Goal: Navigation & Orientation: Find specific page/section

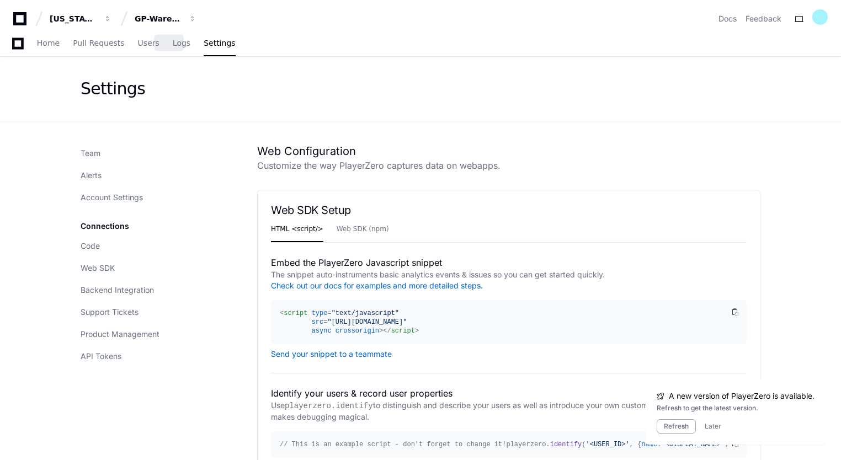
scroll to position [94, 0]
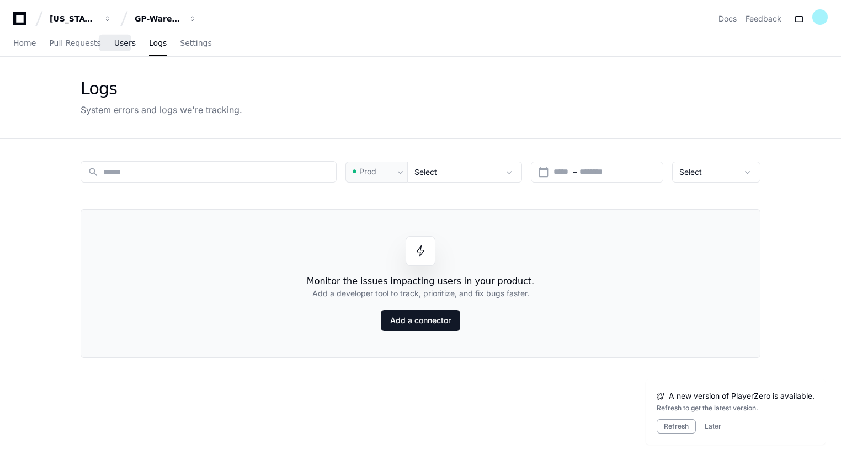
click at [114, 44] on span "Users" at bounding box center [125, 43] width 22 height 7
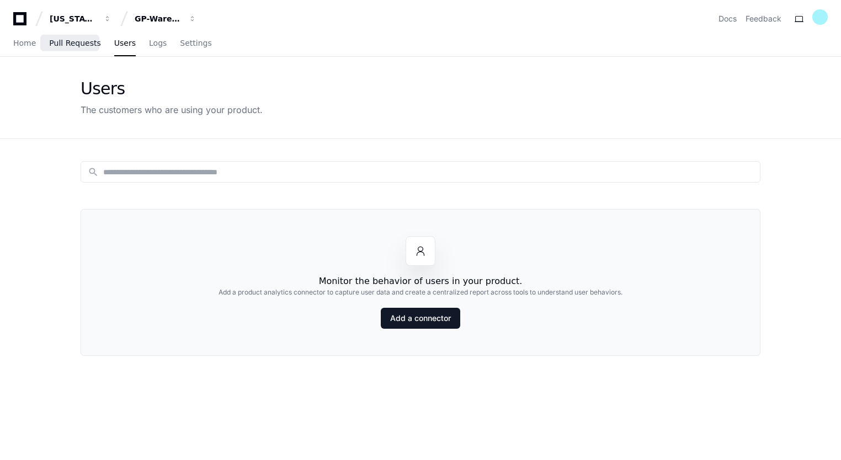
click at [71, 40] on span "Pull Requests" at bounding box center [74, 43] width 51 height 7
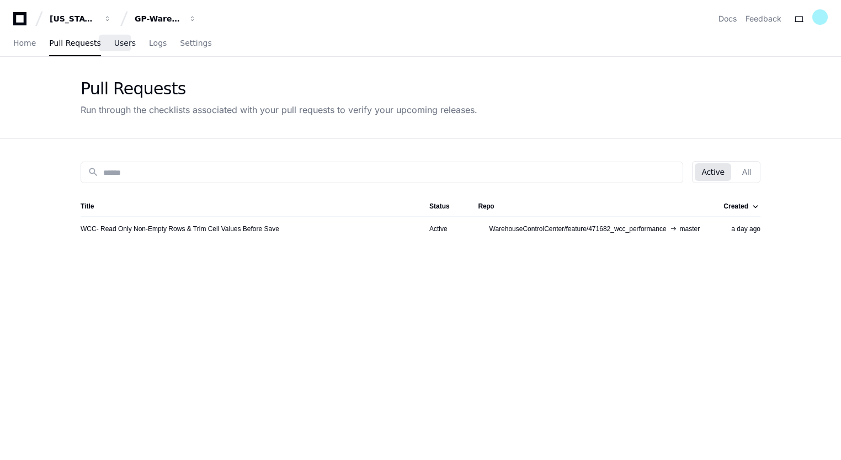
click at [114, 45] on span "Users" at bounding box center [125, 43] width 22 height 7
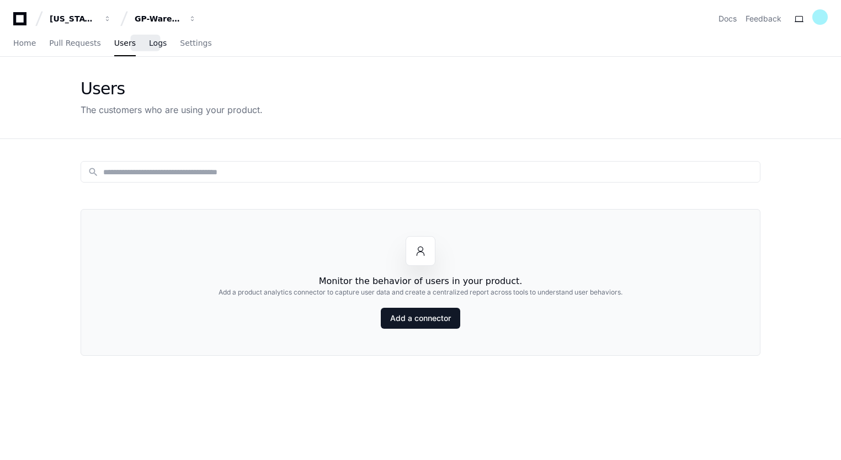
click at [149, 44] on span "Logs" at bounding box center [158, 43] width 18 height 7
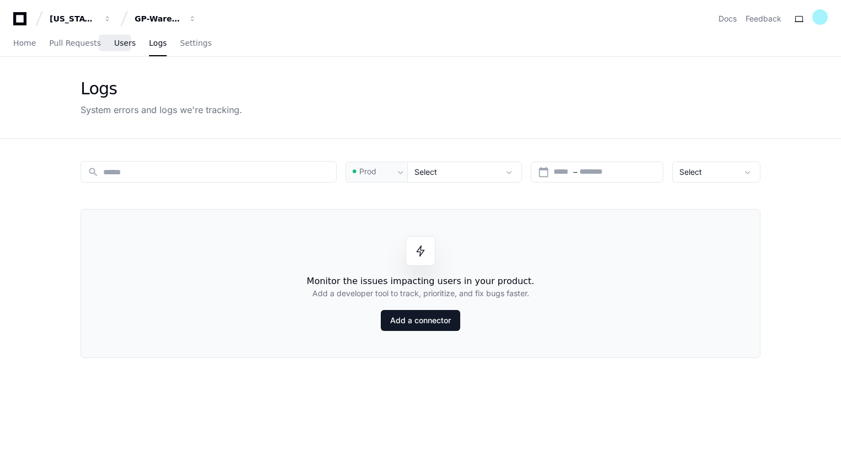
click at [114, 40] on span "Users" at bounding box center [125, 43] width 22 height 7
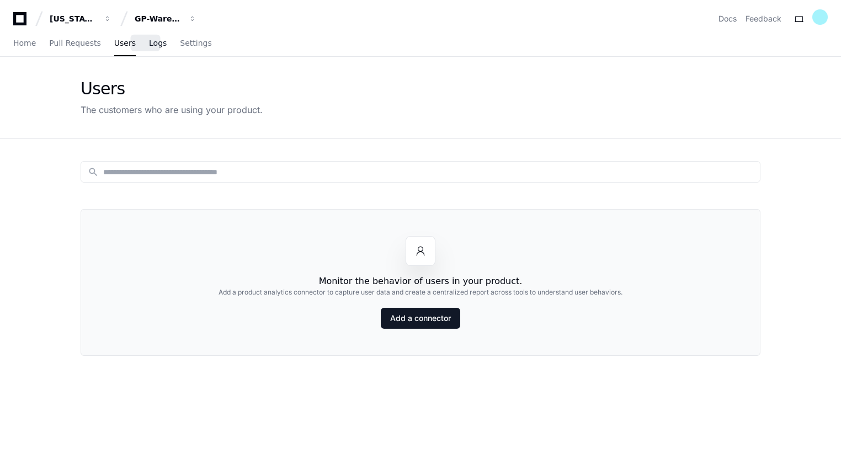
click at [149, 40] on span "Logs" at bounding box center [158, 43] width 18 height 7
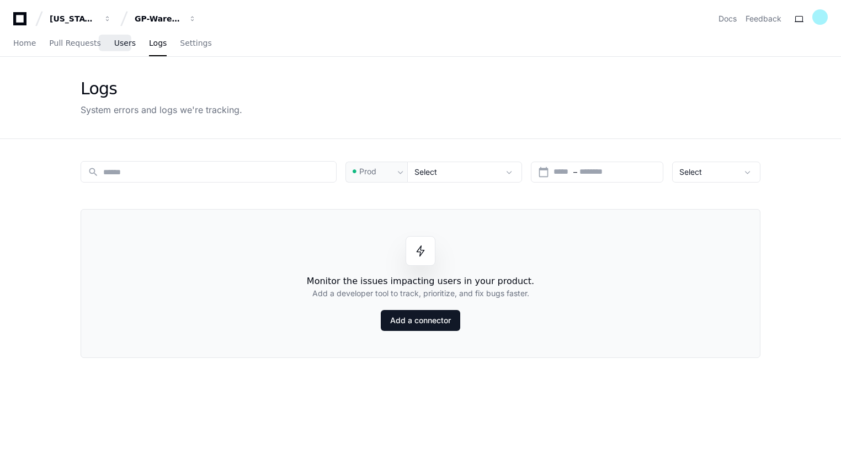
click at [114, 41] on span "Users" at bounding box center [125, 43] width 22 height 7
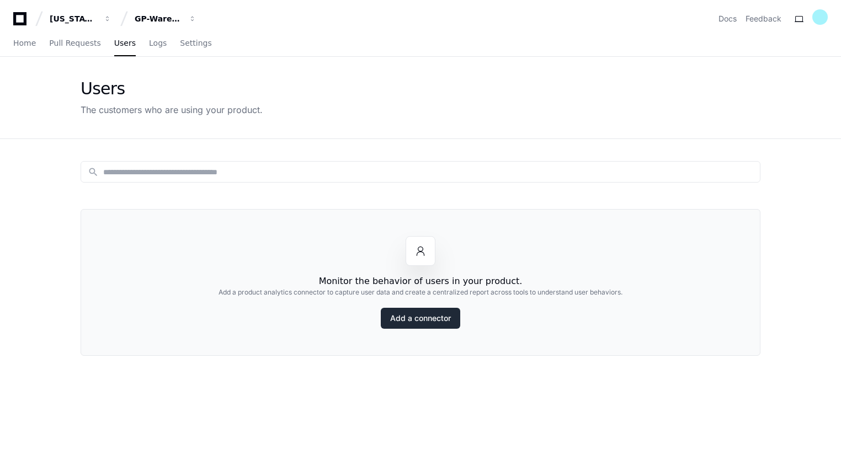
click at [420, 323] on link "Add a connector" at bounding box center [420, 318] width 79 height 21
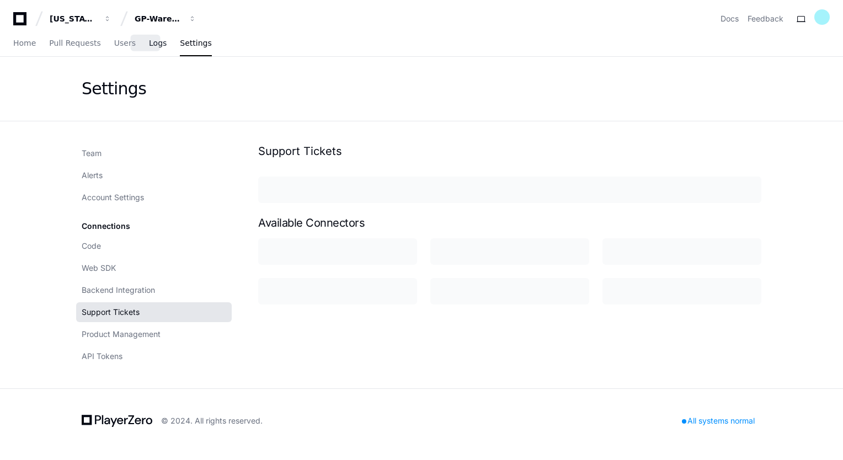
click at [149, 42] on span "Logs" at bounding box center [158, 43] width 18 height 7
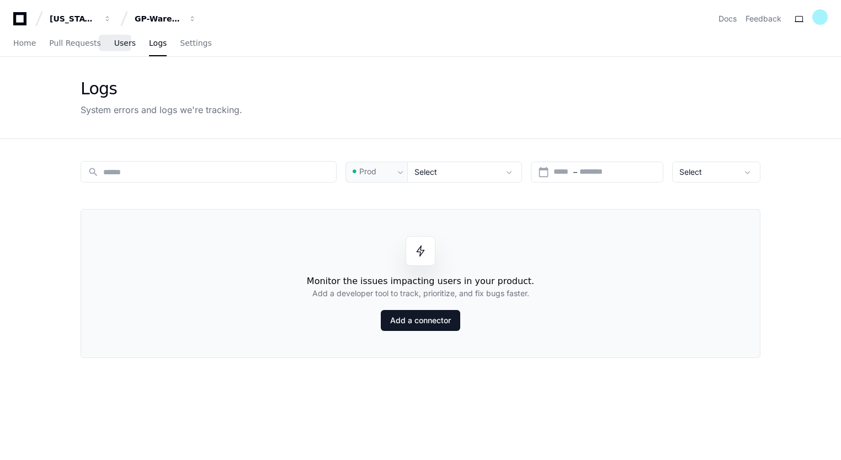
click at [114, 48] on link "Users" at bounding box center [125, 43] width 22 height 25
